Goal: Find specific page/section: Find specific page/section

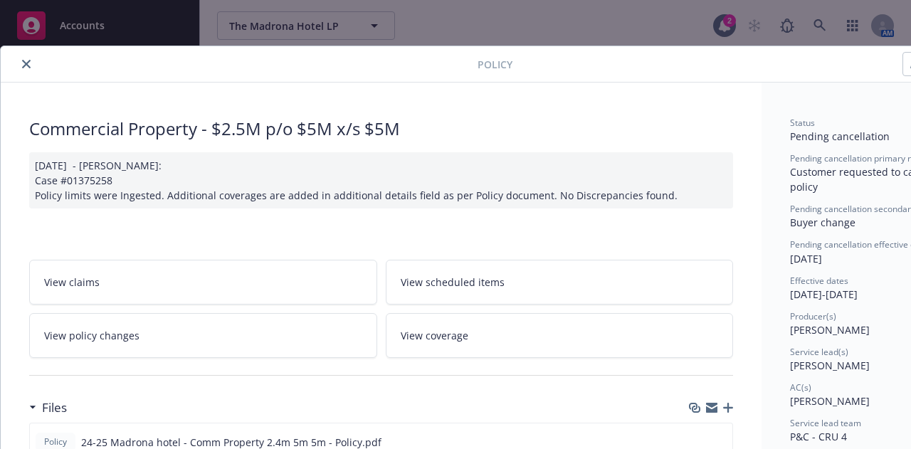
click at [26, 65] on icon "close" at bounding box center [26, 64] width 9 height 9
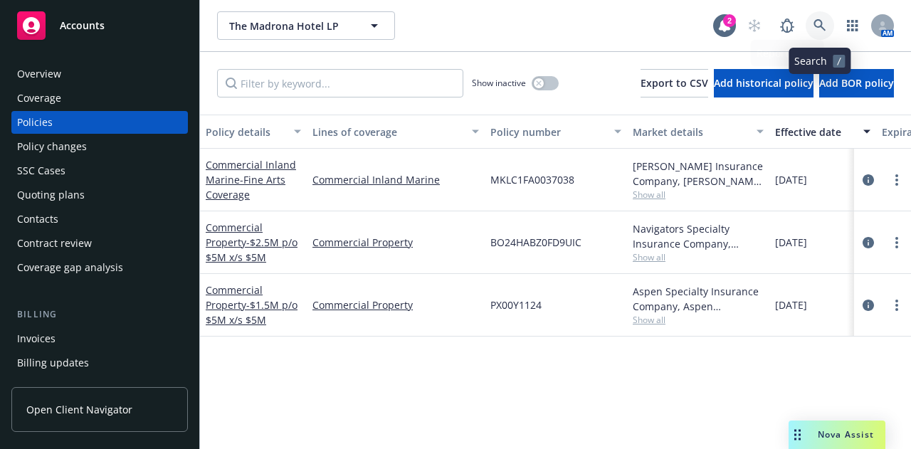
click at [820, 17] on link at bounding box center [819, 25] width 28 height 28
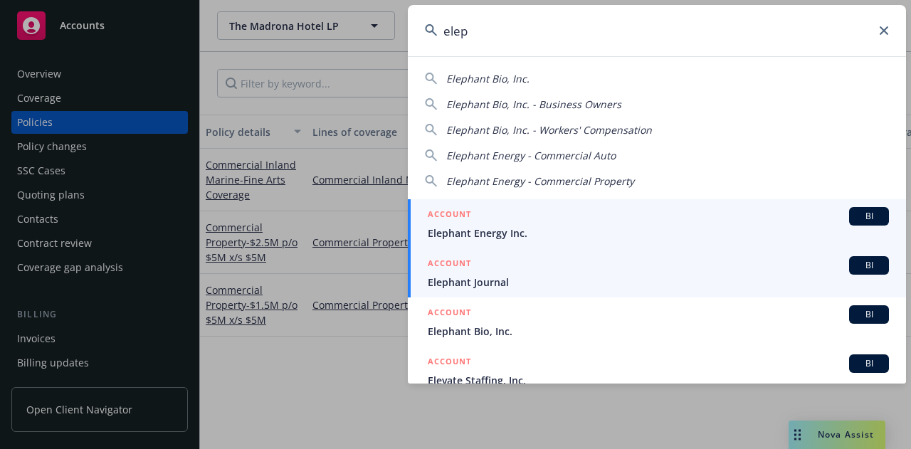
type input "elep"
click at [544, 237] on span "Elephant Energy Inc." at bounding box center [658, 233] width 461 height 15
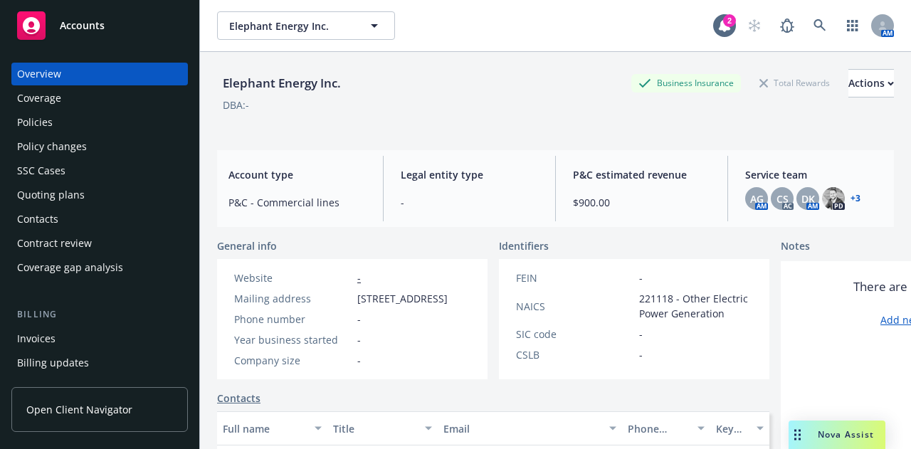
click at [850, 200] on link "+ 3" at bounding box center [855, 198] width 10 height 9
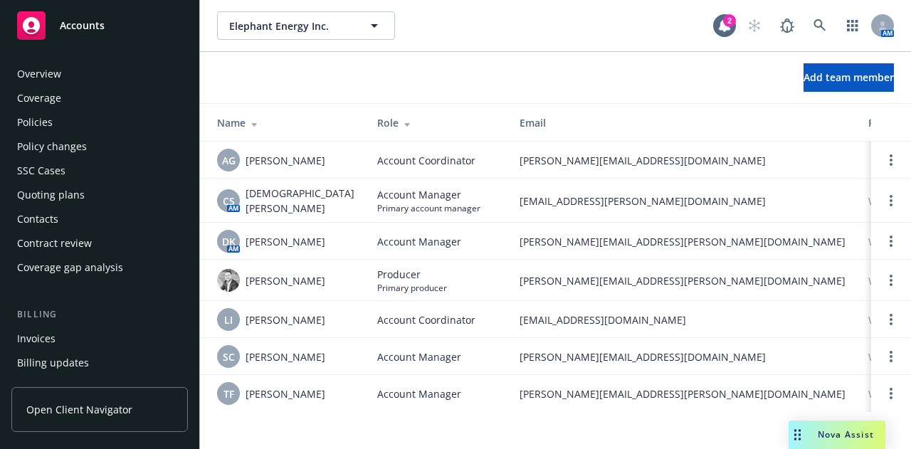
click at [118, 72] on div "Overview" at bounding box center [99, 74] width 165 height 23
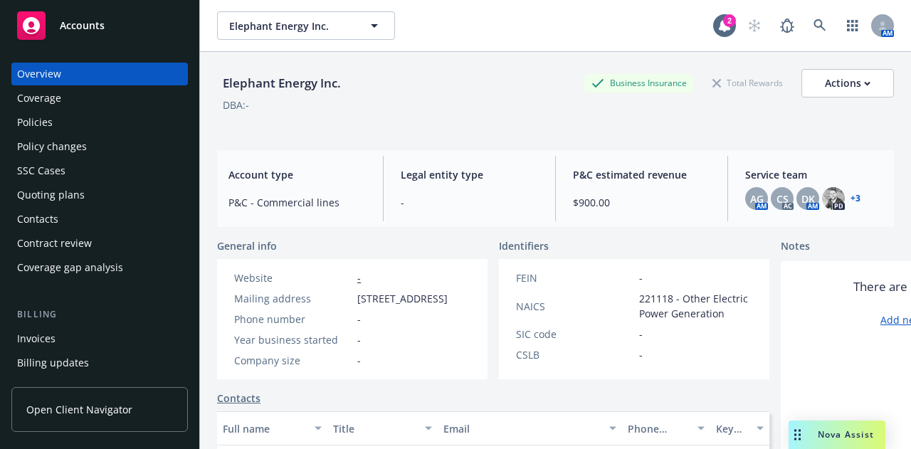
click at [117, 123] on div "Policies" at bounding box center [99, 122] width 165 height 23
